Goal: Task Accomplishment & Management: Complete application form

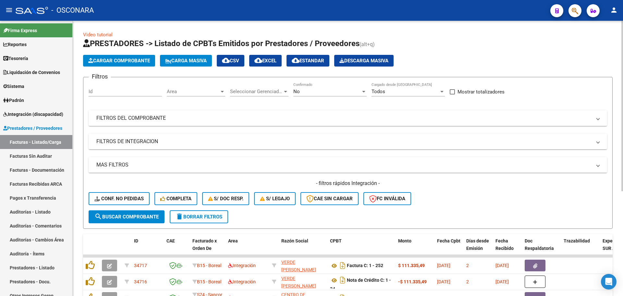
drag, startPoint x: 0, startPoint y: 0, endPoint x: 339, endPoint y: 94, distance: 351.5
click at [339, 94] on div "No Confirmado" at bounding box center [330, 89] width 73 height 14
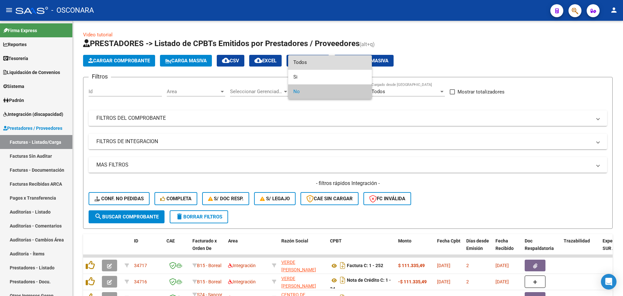
click at [335, 66] on span "Todos" at bounding box center [330, 62] width 73 height 15
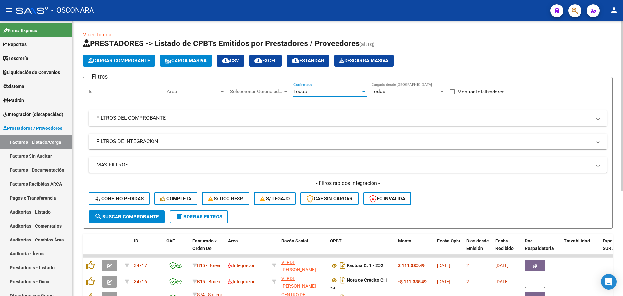
click at [326, 118] on mat-panel-title "FILTROS DEL COMPROBANTE" at bounding box center [343, 118] width 495 height 7
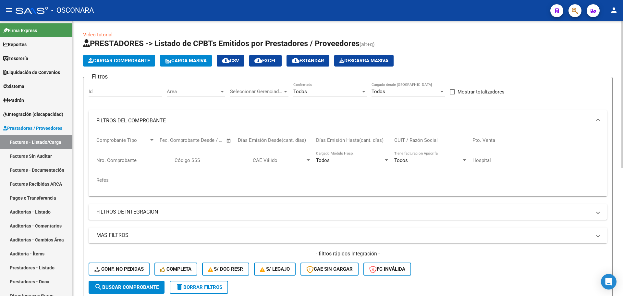
drag, startPoint x: 121, startPoint y: 155, endPoint x: 129, endPoint y: 169, distance: 15.7
click at [121, 156] on div "Nro. Comprobante" at bounding box center [132, 158] width 73 height 14
click at [129, 169] on div "Nro. Comprobante" at bounding box center [132, 161] width 73 height 20
click at [149, 163] on input "Nro. Comprobante" at bounding box center [132, 160] width 73 height 6
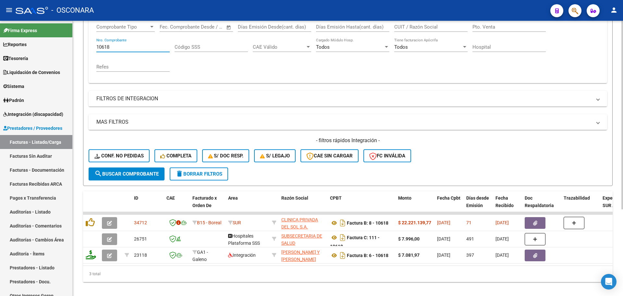
scroll to position [126, 0]
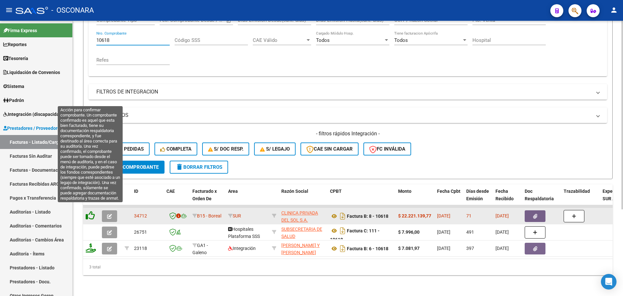
click at [89, 211] on icon at bounding box center [90, 215] width 9 height 9
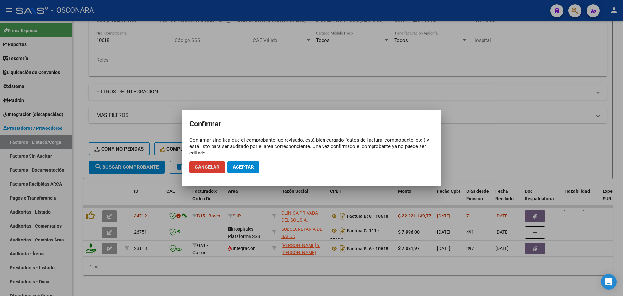
click at [254, 165] on span "Aceptar" at bounding box center [243, 167] width 21 height 6
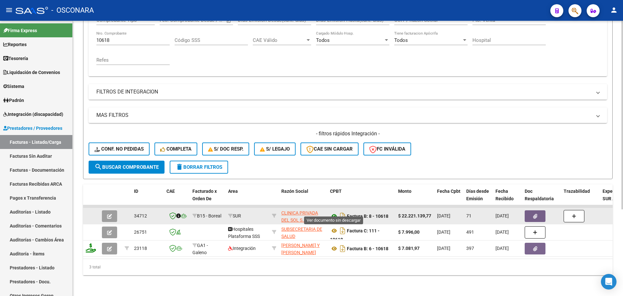
click at [331, 212] on icon at bounding box center [334, 216] width 8 height 8
click at [531, 210] on button "button" at bounding box center [535, 216] width 21 height 12
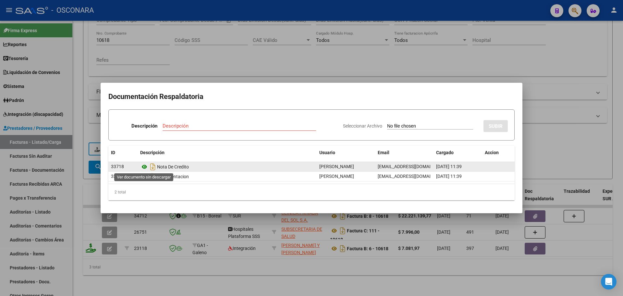
click at [145, 166] on icon at bounding box center [144, 167] width 8 height 8
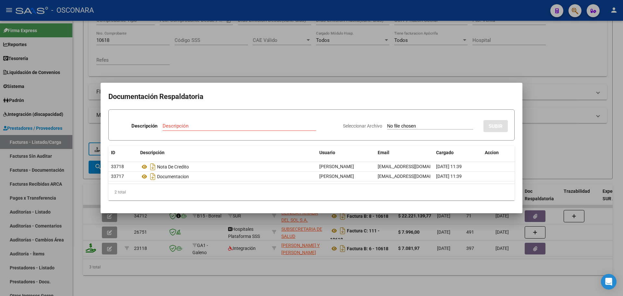
click at [133, 260] on div at bounding box center [311, 148] width 623 height 296
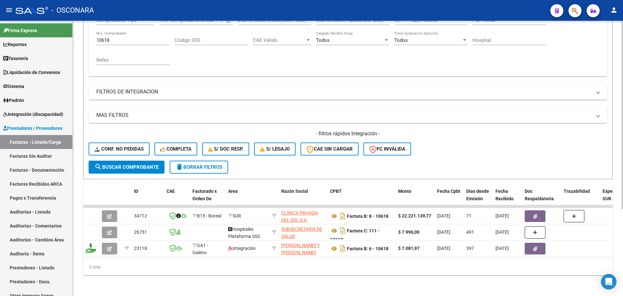
scroll to position [45, 0]
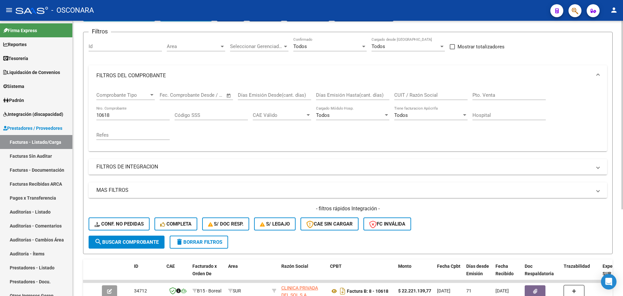
click at [109, 114] on input "10618" at bounding box center [132, 115] width 73 height 6
drag, startPoint x: 109, startPoint y: 114, endPoint x: 82, endPoint y: 109, distance: 26.7
click at [82, 109] on div "Video tutorial PRESTADORES -> Listado de CPBTs Emitidos por Prestadores / Prove…" at bounding box center [348, 173] width 551 height 395
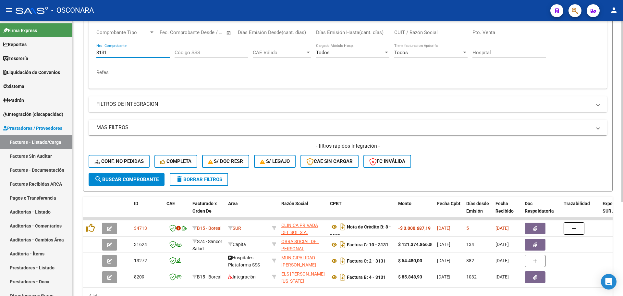
scroll to position [126, 0]
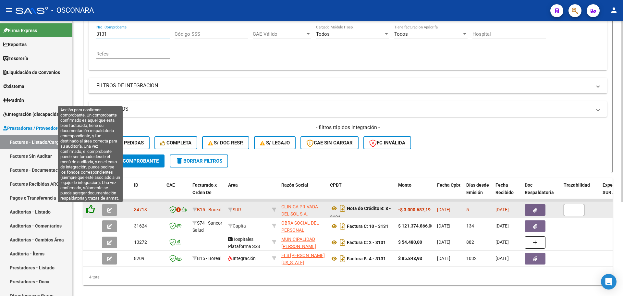
type input "3131"
click at [91, 208] on icon at bounding box center [90, 209] width 9 height 9
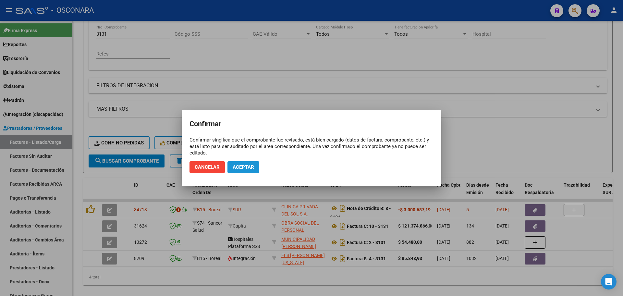
click at [244, 166] on span "Aceptar" at bounding box center [243, 167] width 21 height 6
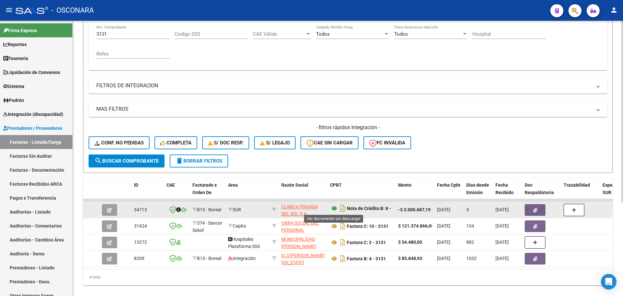
click at [332, 207] on icon at bounding box center [334, 209] width 8 height 8
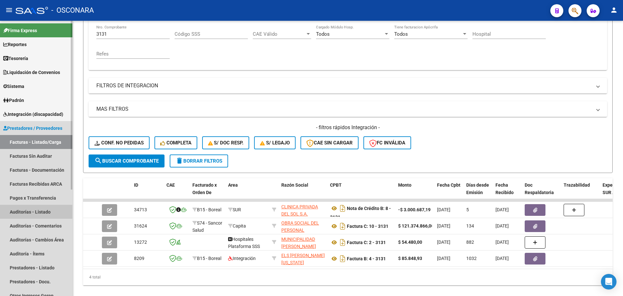
click at [42, 215] on link "Auditorías - Listado" at bounding box center [36, 212] width 72 height 14
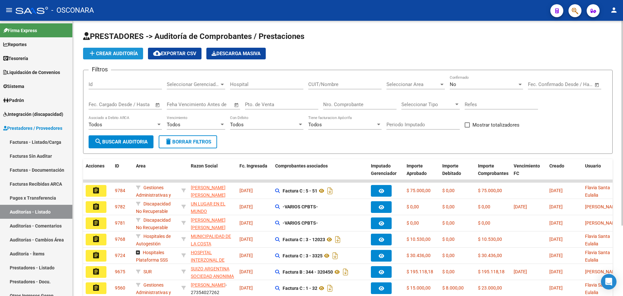
click at [124, 53] on span "add Crear Auditoría" at bounding box center [113, 54] width 50 height 6
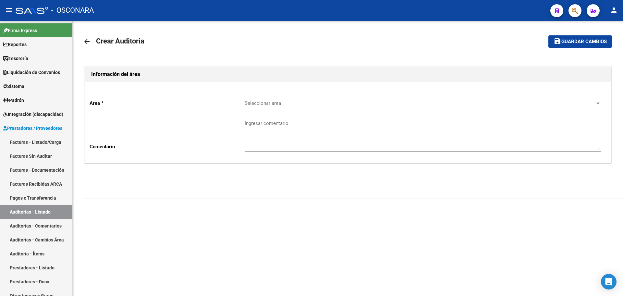
click at [327, 101] on span "Seleccionar area" at bounding box center [420, 103] width 351 height 6
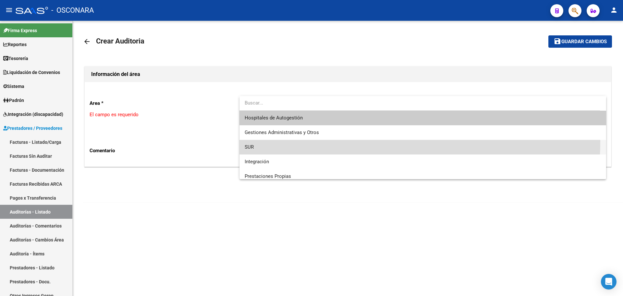
click at [279, 141] on span "SUR" at bounding box center [423, 147] width 357 height 15
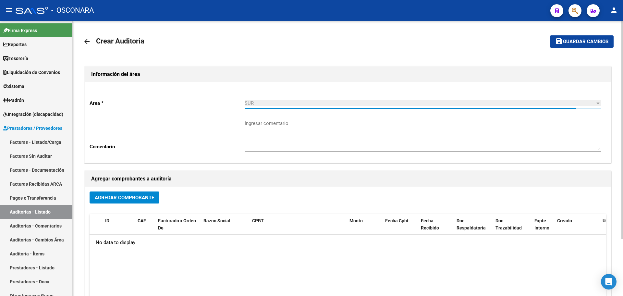
click at [142, 197] on span "Agregar Comprobante" at bounding box center [124, 198] width 59 height 6
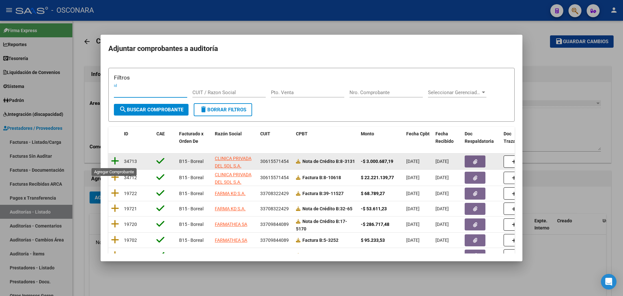
click at [115, 159] on icon at bounding box center [115, 161] width 8 height 9
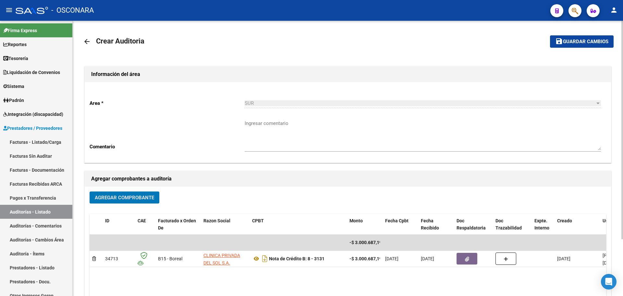
click at [126, 189] on div "Agregar Comprobante ID CAE Facturado x Orden De Razon Social CPBT Monto Fecha C…" at bounding box center [348, 254] width 527 height 135
click at [129, 194] on button "Agregar Comprobante" at bounding box center [125, 198] width 70 height 12
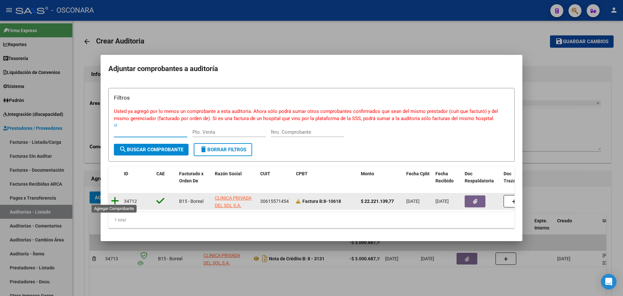
click at [112, 196] on icon at bounding box center [115, 200] width 8 height 9
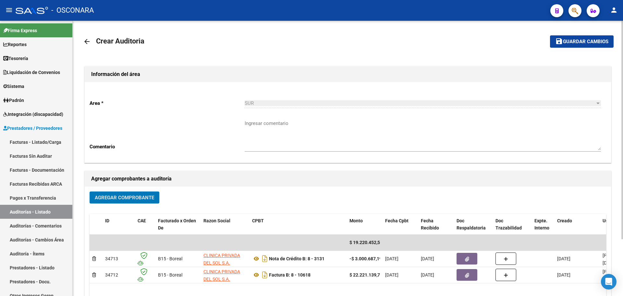
click at [582, 41] on span "Guardar cambios" at bounding box center [585, 42] width 45 height 6
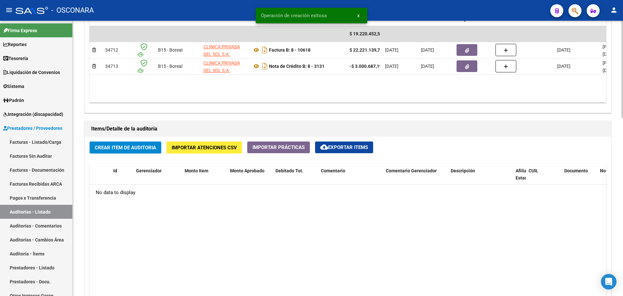
scroll to position [406, 0]
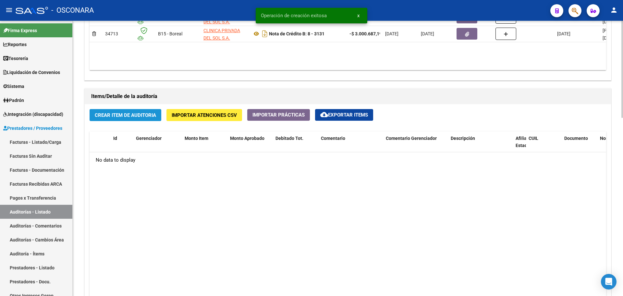
click at [138, 110] on button "Crear Item de Auditoria" at bounding box center [126, 115] width 72 height 12
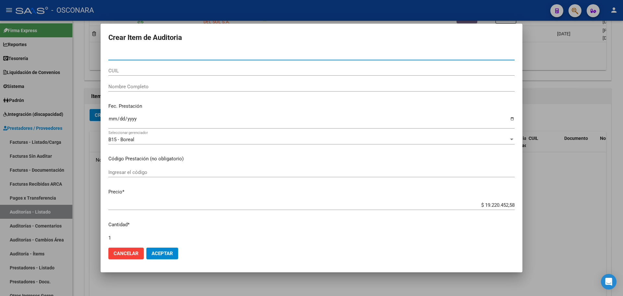
click at [558, 246] on div at bounding box center [311, 148] width 623 height 296
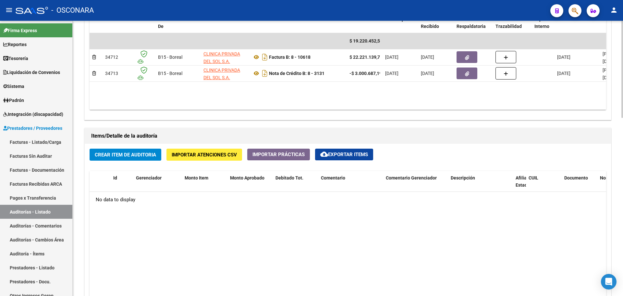
scroll to position [325, 0]
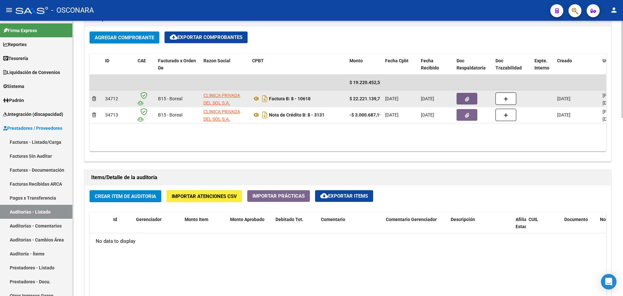
click at [464, 95] on button "button" at bounding box center [467, 99] width 21 height 12
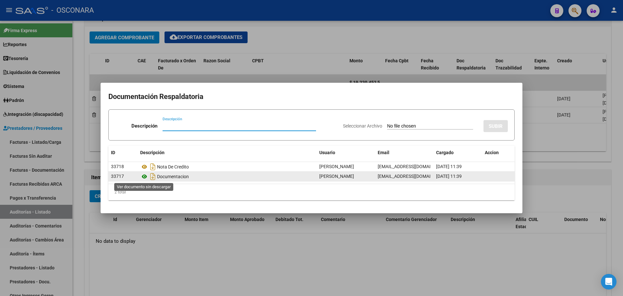
click at [143, 177] on icon at bounding box center [144, 177] width 8 height 8
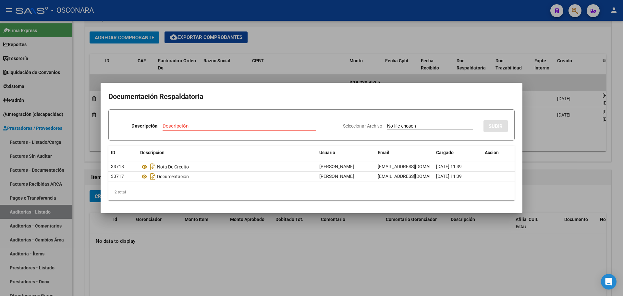
click at [391, 49] on div at bounding box center [311, 148] width 623 height 296
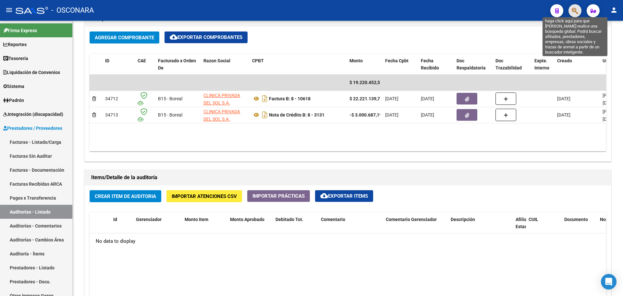
click at [573, 9] on icon "button" at bounding box center [575, 10] width 6 height 7
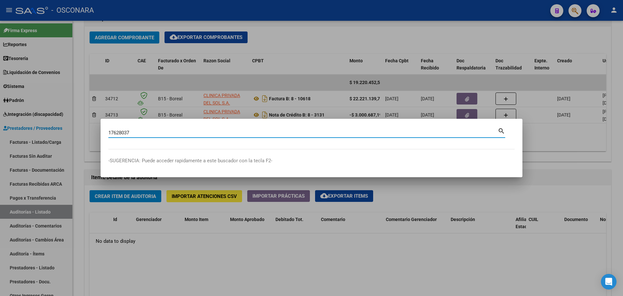
type input "17628037"
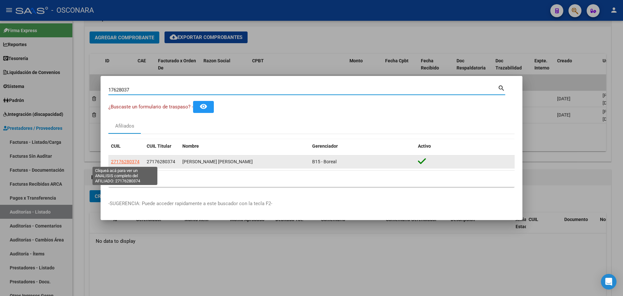
click at [121, 161] on span "27176280374" at bounding box center [125, 161] width 29 height 5
type textarea "27176280374"
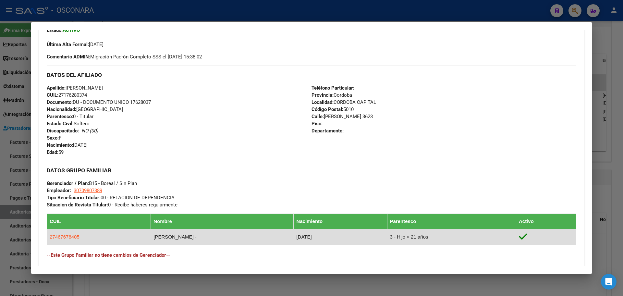
scroll to position [273, 0]
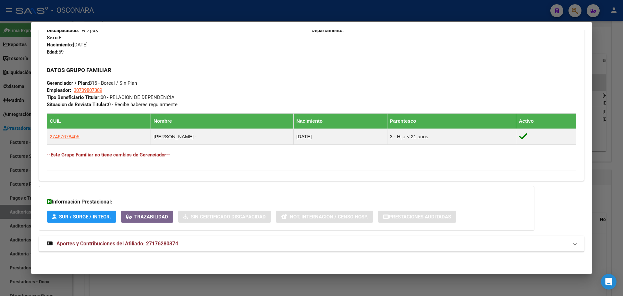
drag, startPoint x: 2, startPoint y: 77, endPoint x: 2, endPoint y: 82, distance: 5.5
click at [2, 76] on div at bounding box center [311, 148] width 623 height 296
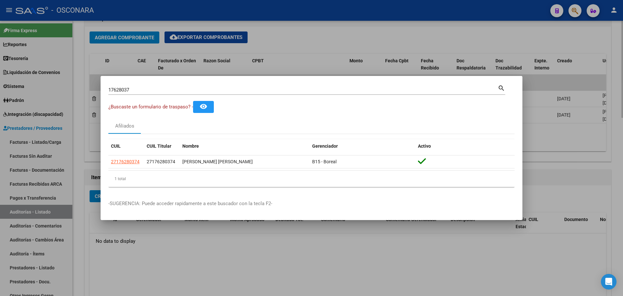
click at [160, 253] on div at bounding box center [311, 148] width 623 height 296
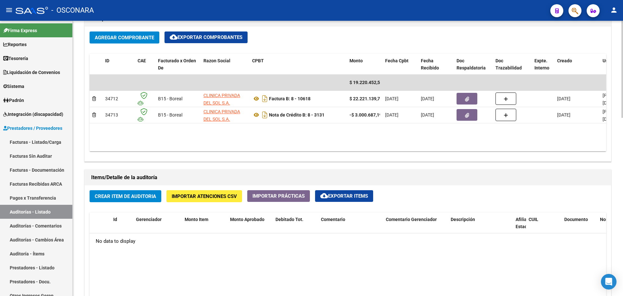
click at [137, 201] on button "Crear Item de Auditoria" at bounding box center [126, 196] width 72 height 12
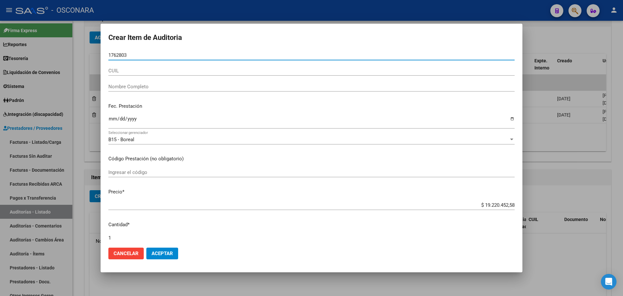
type input "17628037"
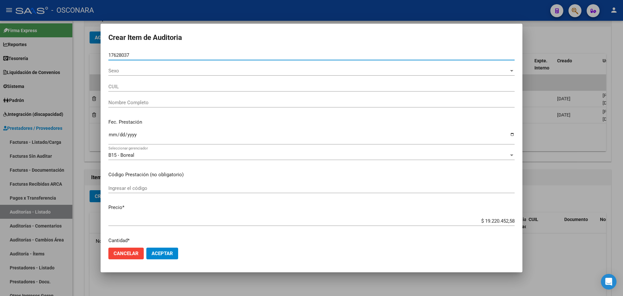
type input "27176280374"
type input "[PERSON_NAME] [PERSON_NAME]"
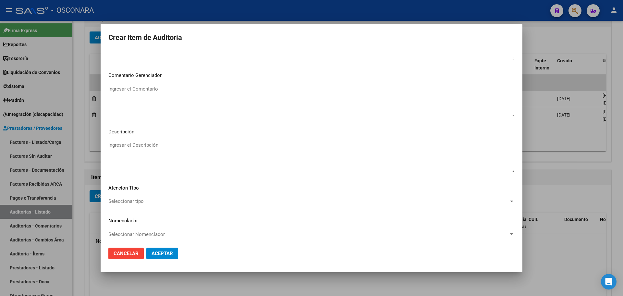
scroll to position [336, 0]
type input "17628037"
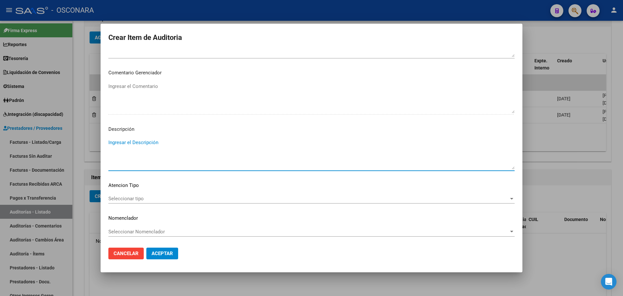
click at [160, 162] on textarea "Ingresar el Descripción" at bounding box center [311, 154] width 407 height 31
type textarea "FC 10618 - NC 3131"
click at [162, 253] on span "Aceptar" at bounding box center [162, 254] width 21 height 6
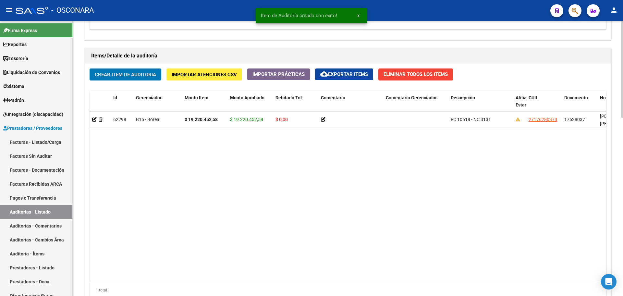
scroll to position [505, 0]
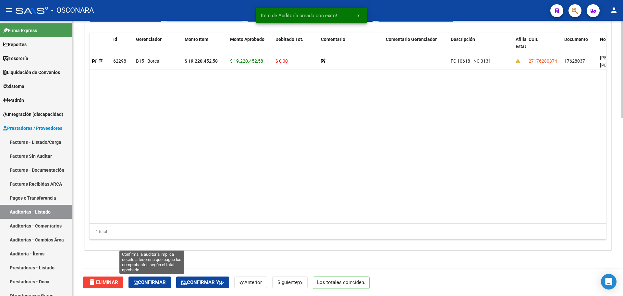
click at [145, 281] on span "Confirmar" at bounding box center [150, 283] width 32 height 6
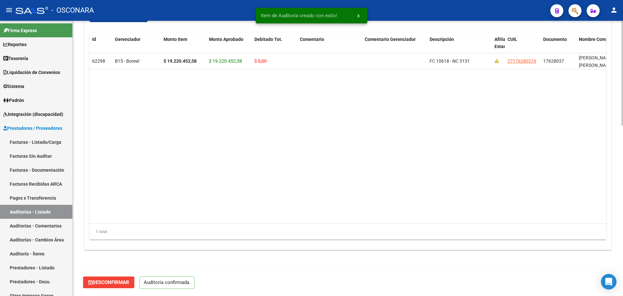
scroll to position [447, 0]
type input "202508"
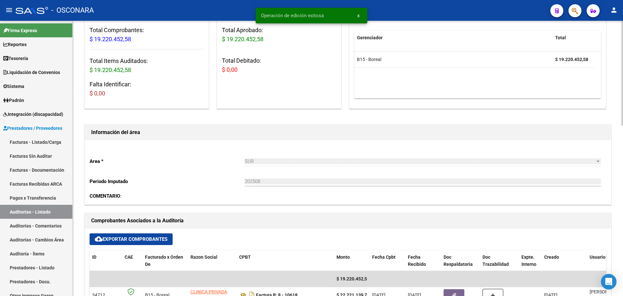
scroll to position [0, 0]
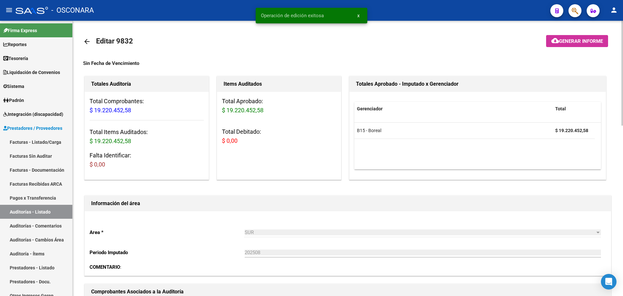
click at [587, 39] on span "Generar informe" at bounding box center [581, 41] width 44 height 6
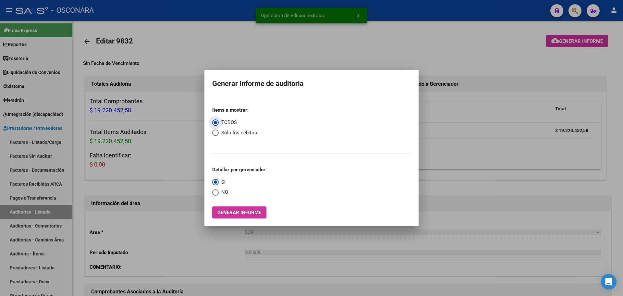
click at [233, 213] on span "Generar informe" at bounding box center [240, 213] width 44 height 6
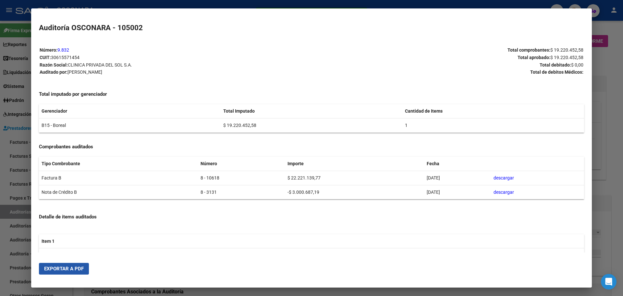
click at [67, 267] on span "Exportar a PDF" at bounding box center [64, 269] width 40 height 6
click at [5, 87] on div at bounding box center [311, 148] width 623 height 296
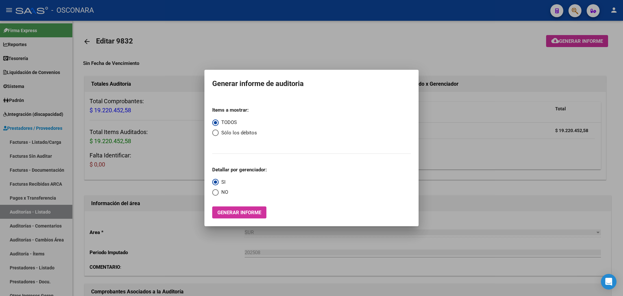
click at [443, 31] on div at bounding box center [311, 148] width 623 height 296
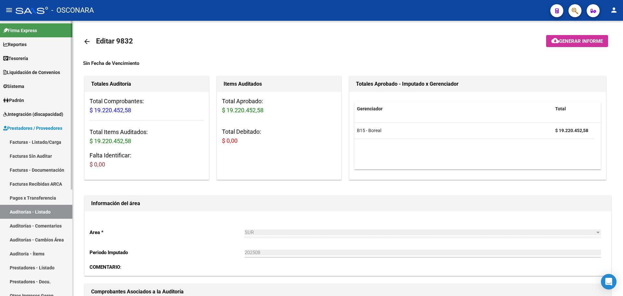
click at [61, 209] on link "Auditorías - Listado" at bounding box center [36, 212] width 72 height 14
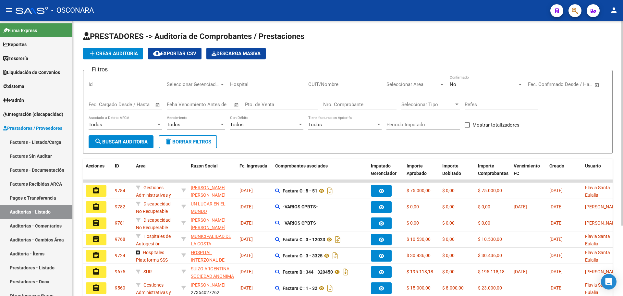
click at [465, 83] on div "No" at bounding box center [484, 84] width 68 height 6
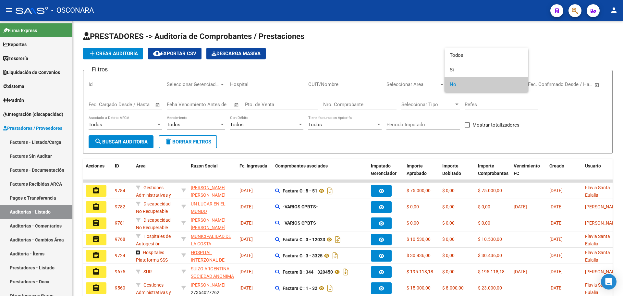
click at [47, 136] on div at bounding box center [311, 148] width 623 height 296
click at [49, 140] on link "Facturas - Listado/Carga" at bounding box center [36, 142] width 72 height 14
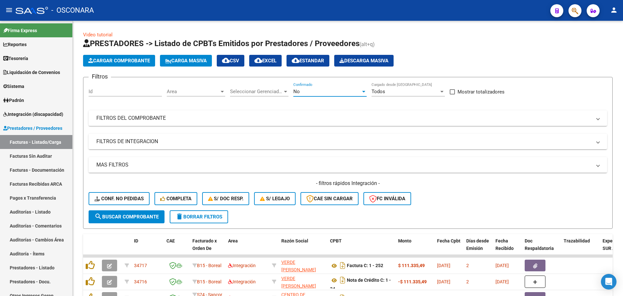
click at [308, 92] on div "No" at bounding box center [328, 92] width 68 height 6
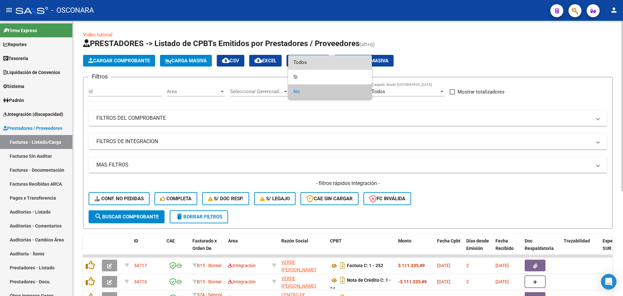
drag, startPoint x: 311, startPoint y: 66, endPoint x: 271, endPoint y: 100, distance: 52.1
click at [311, 67] on span "Todos" at bounding box center [330, 62] width 73 height 15
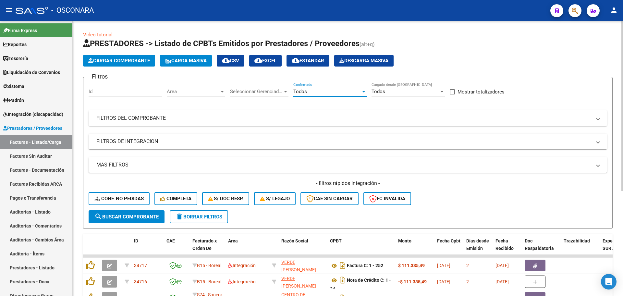
click at [258, 118] on mat-panel-title "FILTROS DEL COMPROBANTE" at bounding box center [343, 118] width 495 height 7
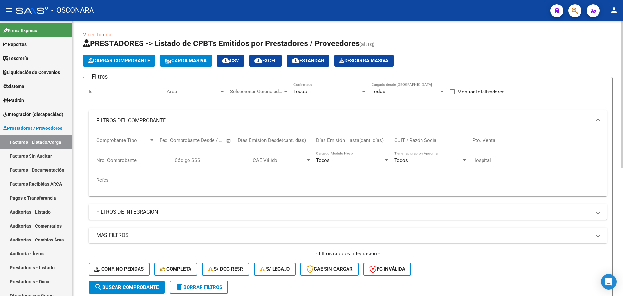
click at [420, 142] on input "CUIT / Razón Social" at bounding box center [431, 140] width 73 height 6
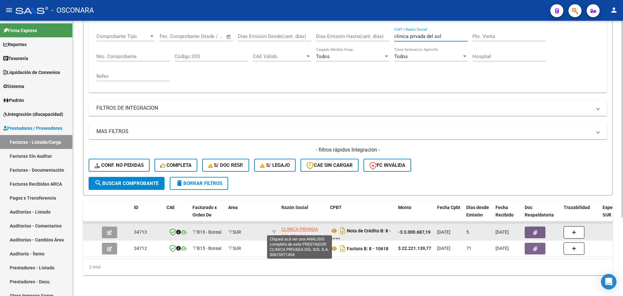
type input "clinica privada del sol"
click at [302, 227] on span "CLINICA PRIVADA DEL SOL S.A." at bounding box center [300, 233] width 37 height 13
type textarea "30615571454"
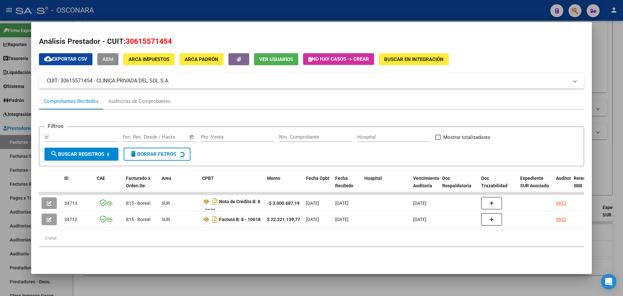
click at [111, 58] on span "ABM" at bounding box center [108, 59] width 11 height 6
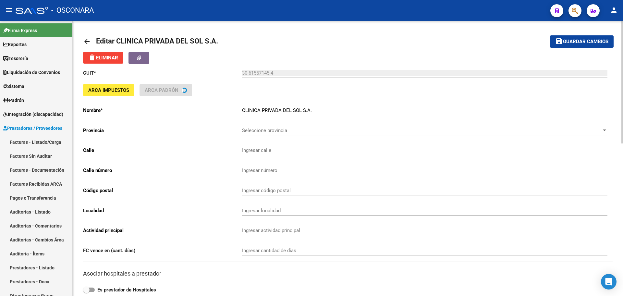
type input "CHACABUCO"
type input "709"
type input "5000"
type input "BARRIO [GEOGRAPHIC_DATA]"
type input "863300"
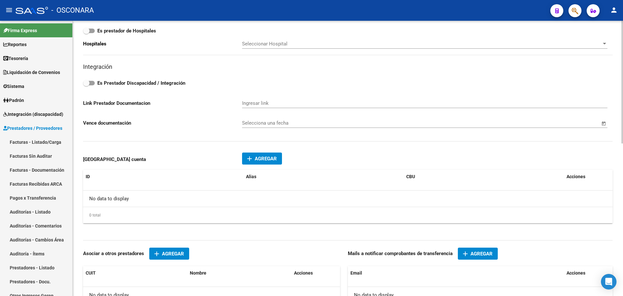
scroll to position [284, 0]
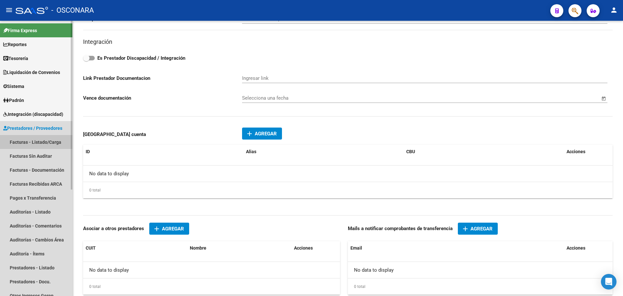
click at [37, 144] on link "Facturas - Listado/Carga" at bounding box center [36, 142] width 72 height 14
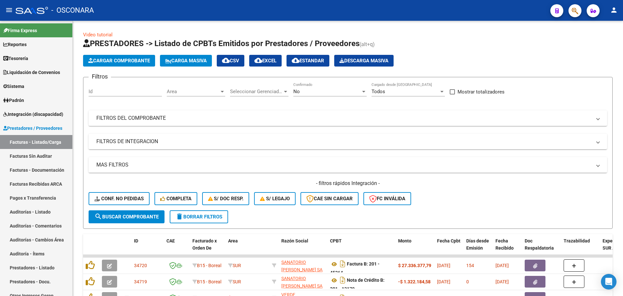
click at [325, 96] on div "No Confirmado" at bounding box center [330, 92] width 73 height 20
click at [321, 88] on div "No Confirmado" at bounding box center [330, 89] width 73 height 14
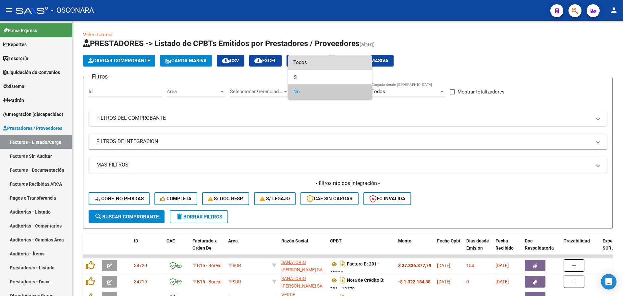
click at [313, 61] on span "Todos" at bounding box center [330, 62] width 73 height 15
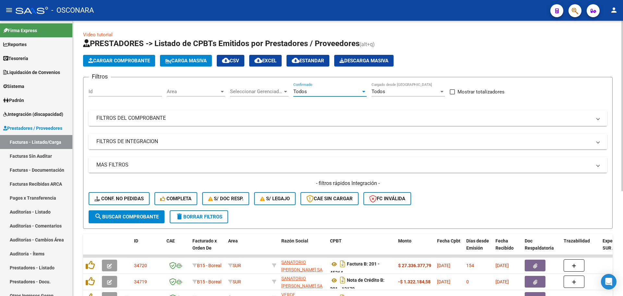
click at [280, 128] on div "Filtros Id Area Area Seleccionar Gerenciador Seleccionar Gerenciador Todos Conf…" at bounding box center [348, 146] width 519 height 128
click at [277, 120] on mat-panel-title "FILTROS DEL COMPROBANTE" at bounding box center [343, 118] width 495 height 7
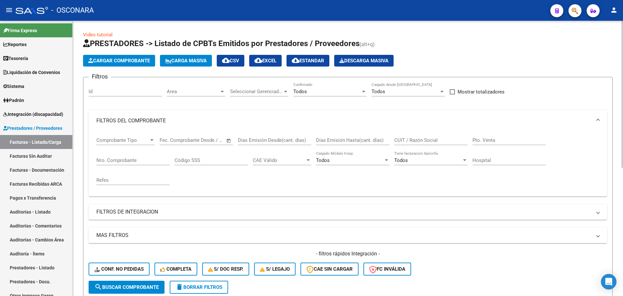
click at [122, 159] on input "Nro. Comprobante" at bounding box center [132, 160] width 73 height 6
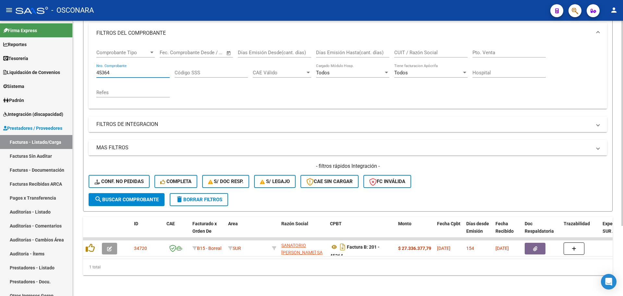
scroll to position [94, 0]
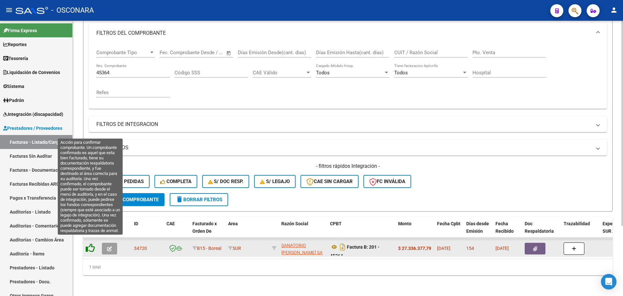
click at [90, 244] on icon at bounding box center [90, 248] width 9 height 9
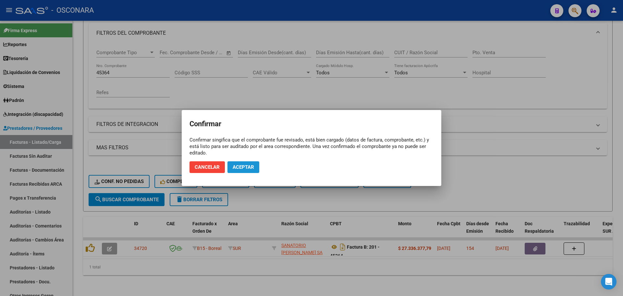
click at [243, 169] on span "Aceptar" at bounding box center [243, 167] width 21 height 6
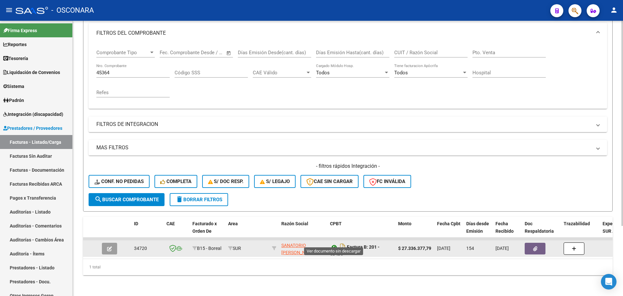
click at [332, 243] on icon at bounding box center [334, 247] width 8 height 8
click at [537, 243] on button "button" at bounding box center [535, 249] width 21 height 12
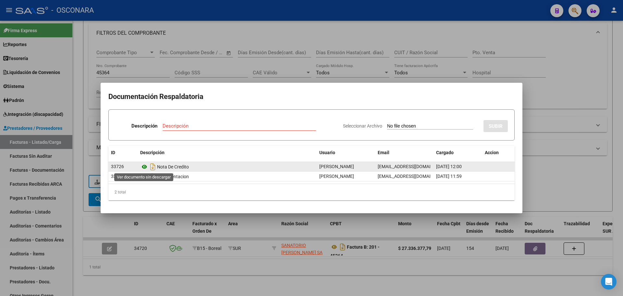
click at [146, 165] on icon at bounding box center [144, 167] width 8 height 8
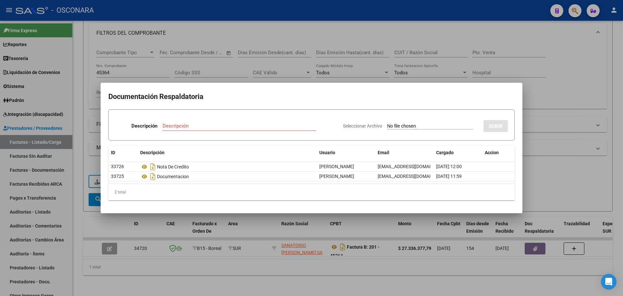
click at [70, 119] on div at bounding box center [311, 148] width 623 height 296
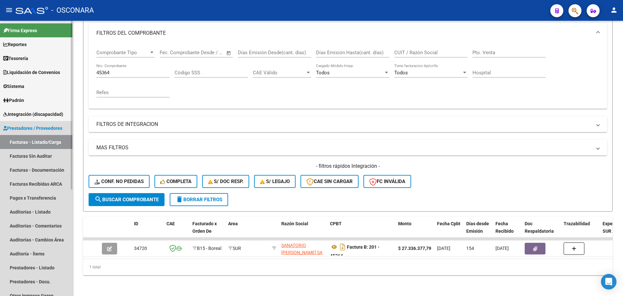
click at [65, 144] on link "Facturas - Listado/Carga" at bounding box center [36, 142] width 72 height 14
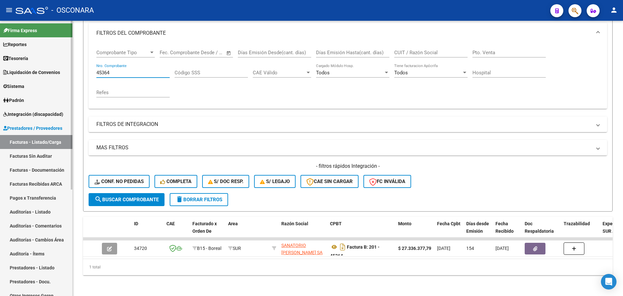
drag, startPoint x: 127, startPoint y: 66, endPoint x: 15, endPoint y: 58, distance: 112.0
click at [16, 58] on mat-sidenav-container "Firma Express Reportes Tablero de Control Ingresos Percibidos Análisis de todos…" at bounding box center [311, 158] width 623 height 275
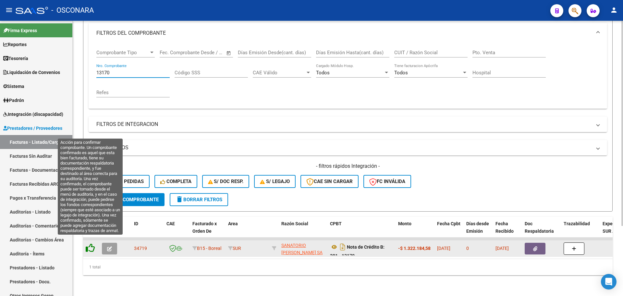
type input "13170"
click at [90, 245] on icon at bounding box center [90, 248] width 9 height 9
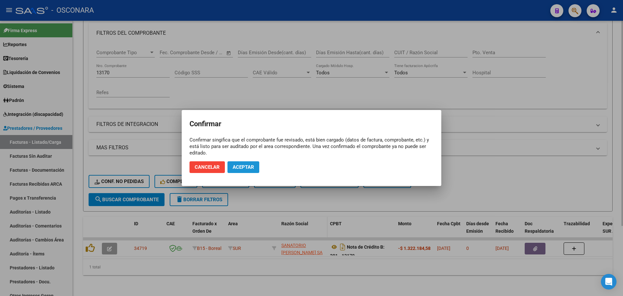
drag, startPoint x: 257, startPoint y: 169, endPoint x: 307, endPoint y: 210, distance: 64.6
click at [257, 169] on button "Aceptar" at bounding box center [244, 167] width 32 height 12
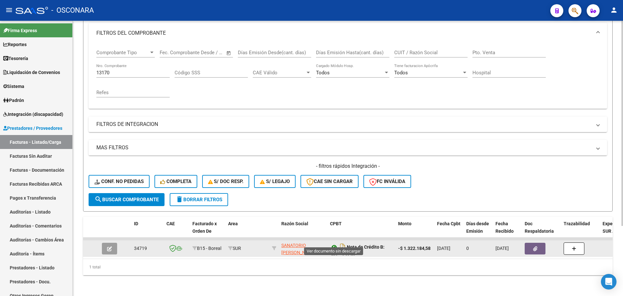
click at [335, 243] on icon at bounding box center [334, 247] width 8 height 8
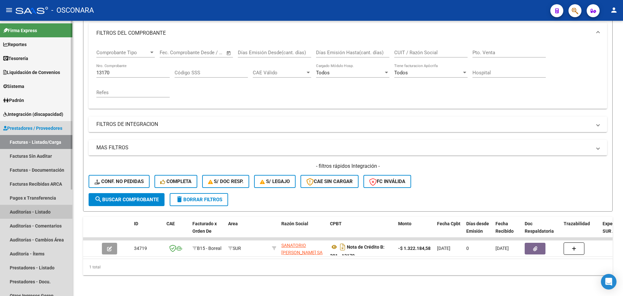
click at [40, 212] on link "Auditorías - Listado" at bounding box center [36, 212] width 72 height 14
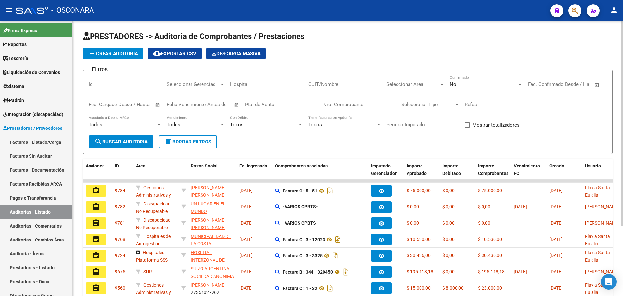
click at [465, 83] on div "No" at bounding box center [484, 84] width 68 height 6
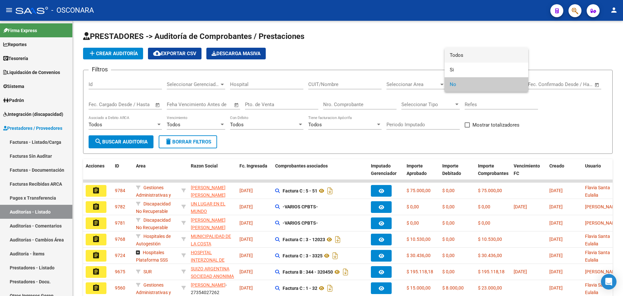
click at [474, 57] on span "Todos" at bounding box center [486, 55] width 73 height 15
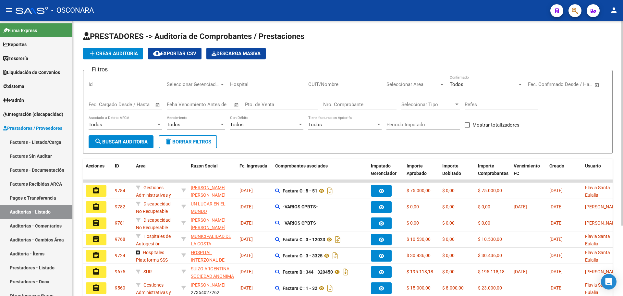
click at [123, 60] on app-list-header "PRESTADORES -> Auditoría de Comprobantes / Prestaciones add Crear Auditoría clo…" at bounding box center [348, 92] width 530 height 123
click at [123, 57] on button "add Crear Auditoría" at bounding box center [113, 54] width 60 height 12
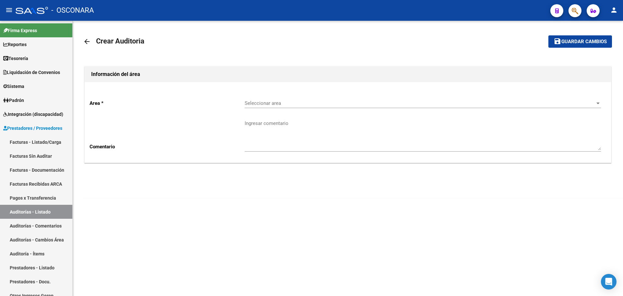
click at [379, 99] on div "Seleccionar area Seleccionar area" at bounding box center [423, 101] width 357 height 14
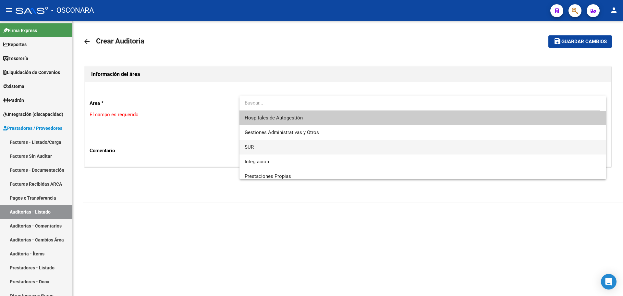
click at [336, 141] on span "SUR" at bounding box center [423, 147] width 357 height 15
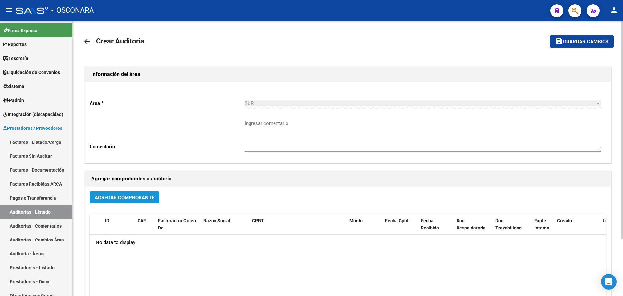
click at [146, 199] on span "Agregar Comprobante" at bounding box center [124, 198] width 59 height 6
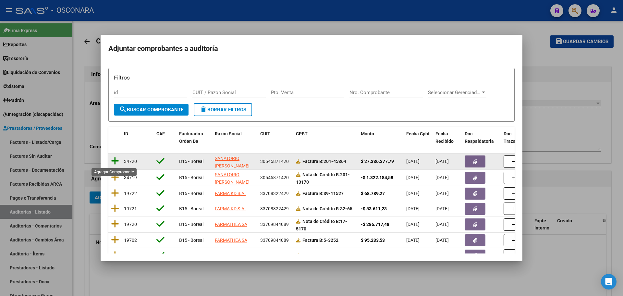
click at [117, 161] on icon at bounding box center [115, 161] width 8 height 9
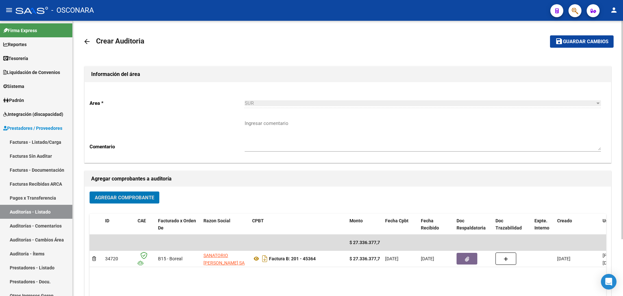
click at [120, 200] on button "Agregar Comprobante" at bounding box center [125, 198] width 70 height 12
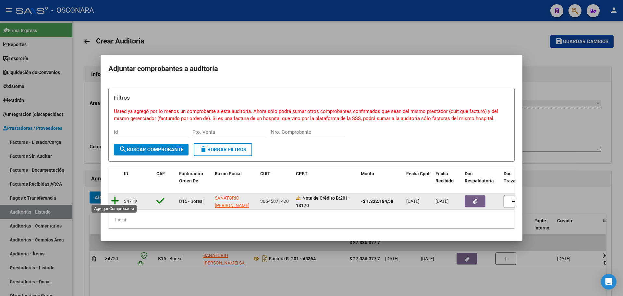
click at [114, 196] on icon at bounding box center [115, 200] width 8 height 9
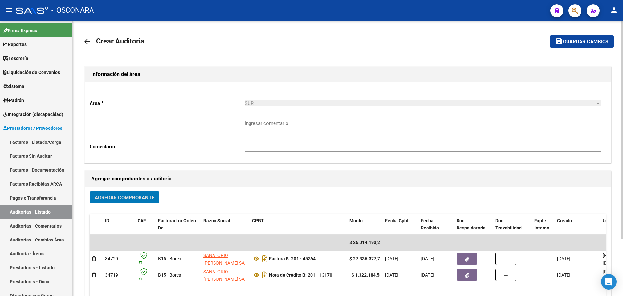
click at [587, 40] on span "Guardar cambios" at bounding box center [585, 42] width 45 height 6
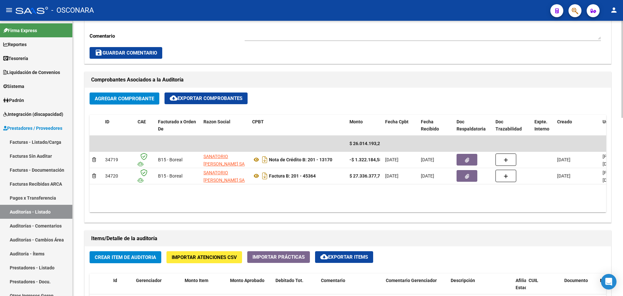
scroll to position [325, 0]
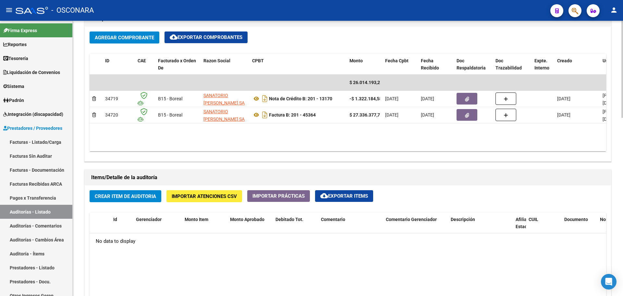
click at [136, 194] on span "Crear Item de Auditoria" at bounding box center [125, 197] width 61 height 6
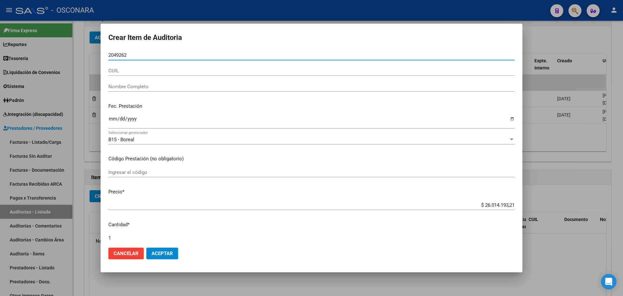
type input "20492620"
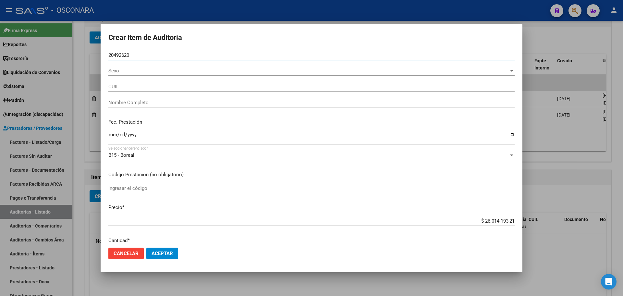
type input "20204926205"
type input "[PERSON_NAME]"
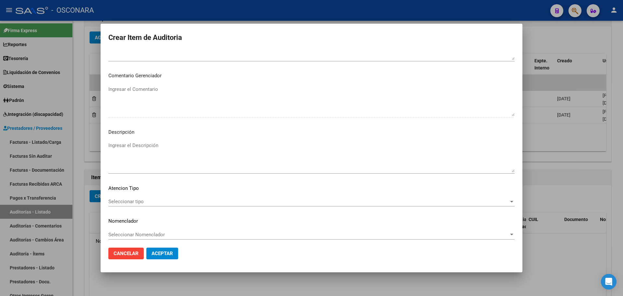
scroll to position [336, 0]
type input "20492620"
click at [164, 251] on span "Aceptar" at bounding box center [162, 254] width 21 height 6
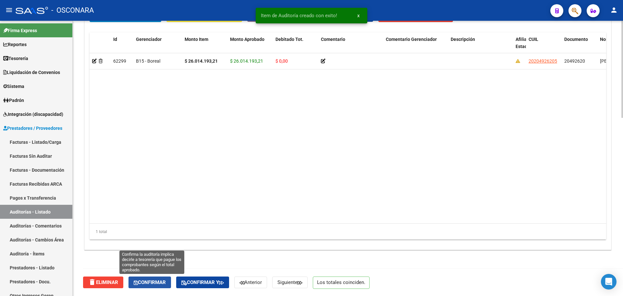
click at [157, 278] on button "Confirmar" at bounding box center [150, 283] width 43 height 12
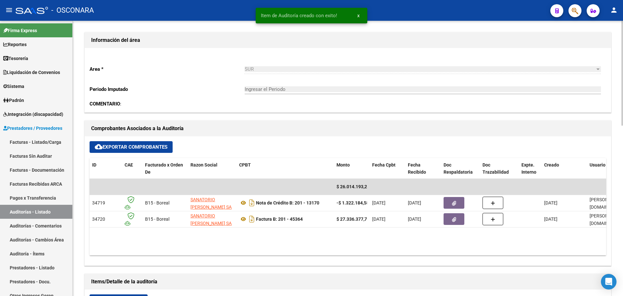
type input "202508"
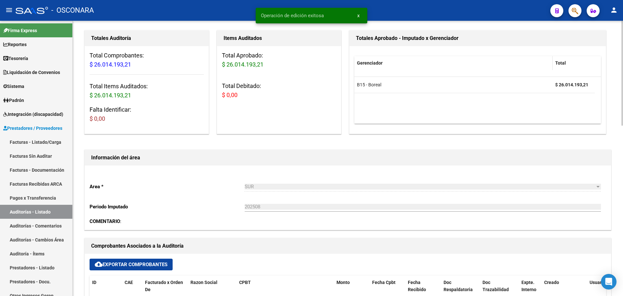
scroll to position [0, 0]
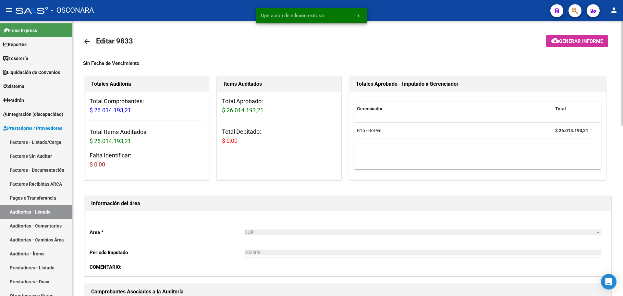
click at [560, 41] on span "Generar informe" at bounding box center [581, 41] width 44 height 6
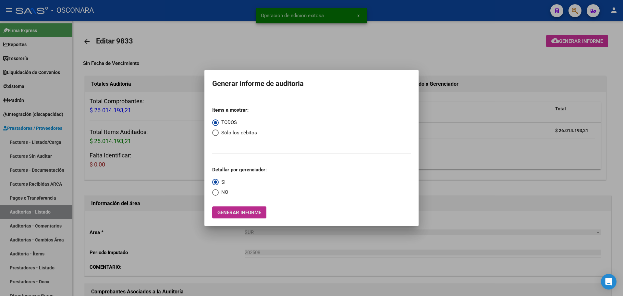
click at [251, 216] on button "Generar informe" at bounding box center [239, 213] width 54 height 12
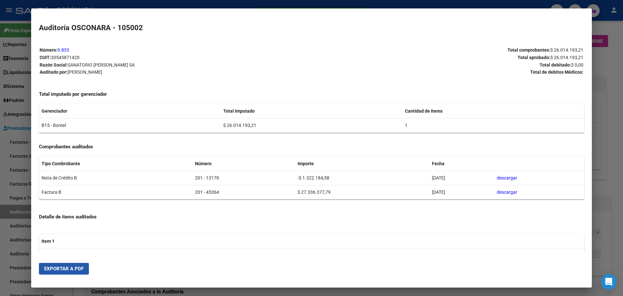
click at [82, 269] on span "Exportar a PDF" at bounding box center [64, 269] width 40 height 6
